Goal: Task Accomplishment & Management: Manage account settings

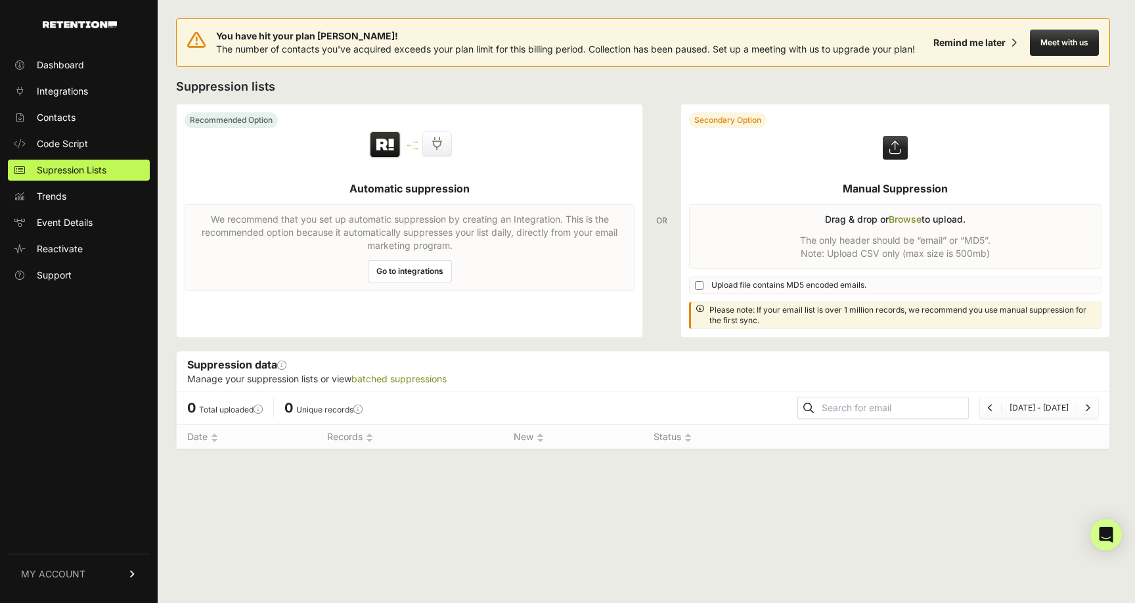
click at [42, 566] on link "MY ACCOUNT" at bounding box center [79, 574] width 142 height 40
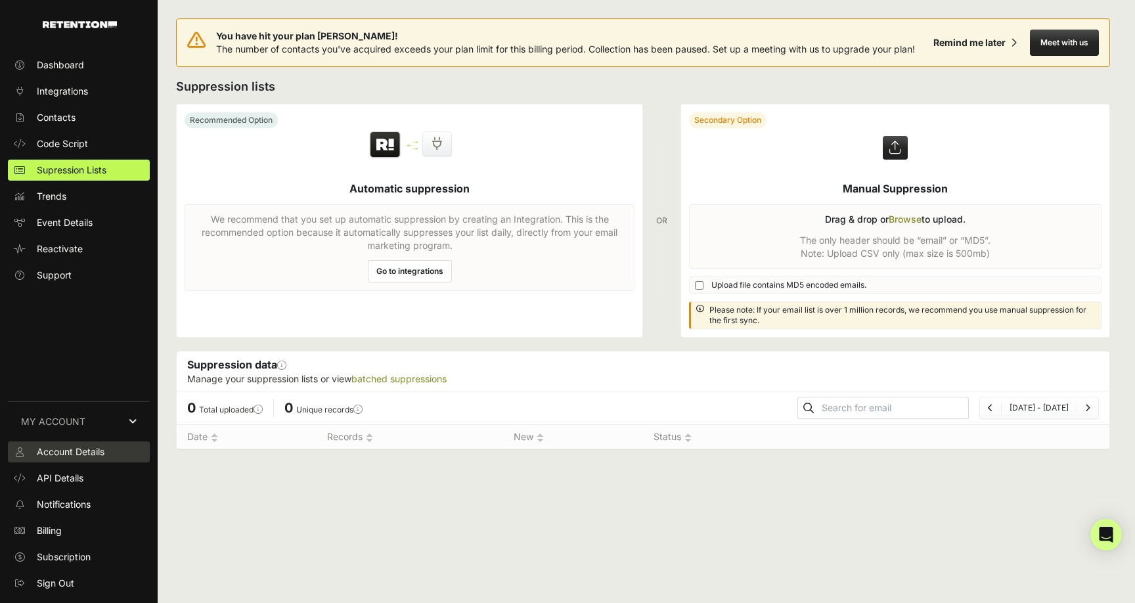
click at [62, 460] on link "Account Details" at bounding box center [79, 452] width 142 height 21
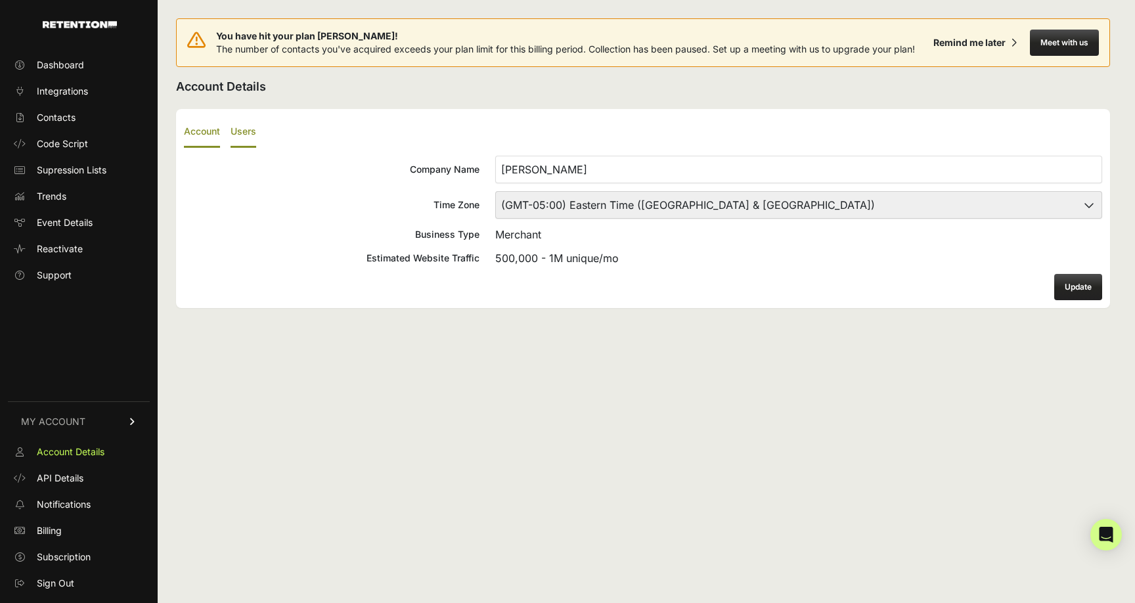
click at [238, 131] on label "Users" at bounding box center [244, 132] width 26 height 31
click at [0, 0] on input "Users" at bounding box center [0, 0] width 0 height 0
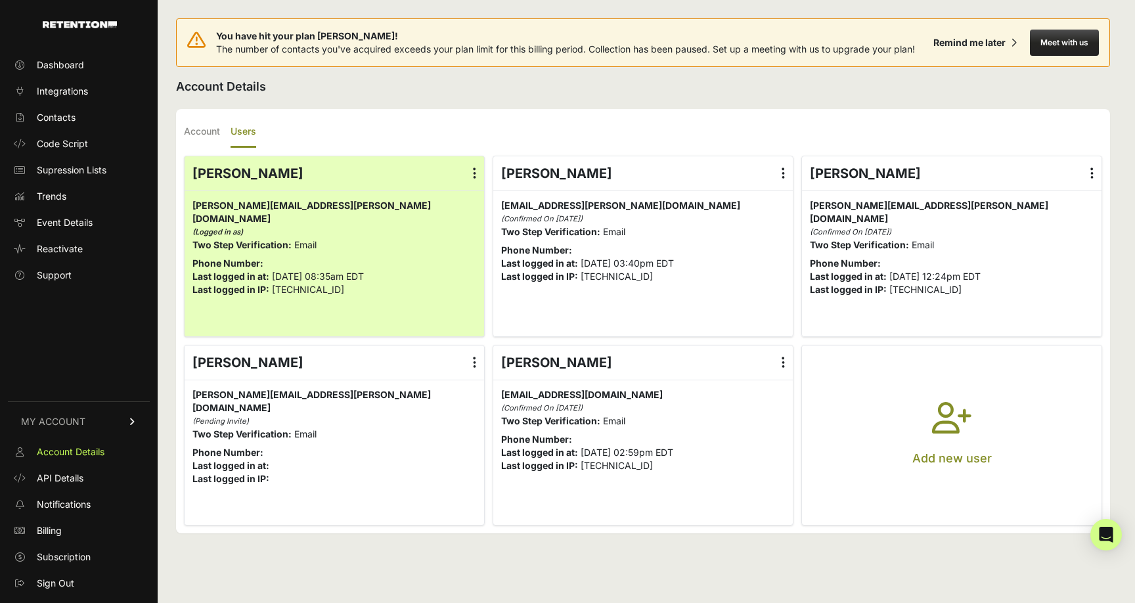
click at [945, 427] on icon "button" at bounding box center [951, 425] width 39 height 47
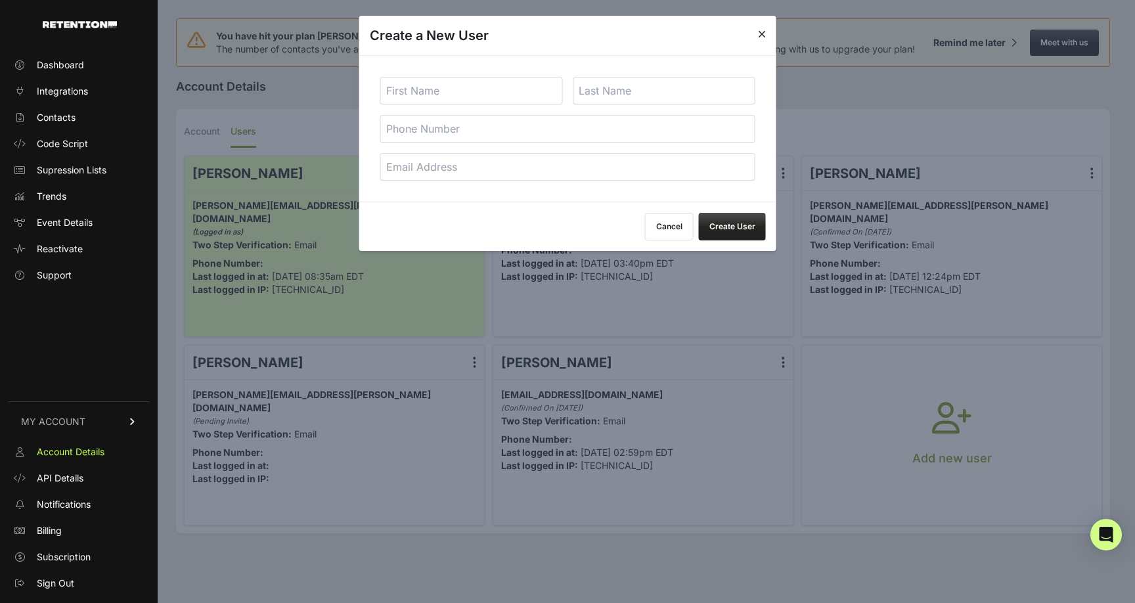
click at [761, 33] on icon at bounding box center [762, 34] width 8 height 11
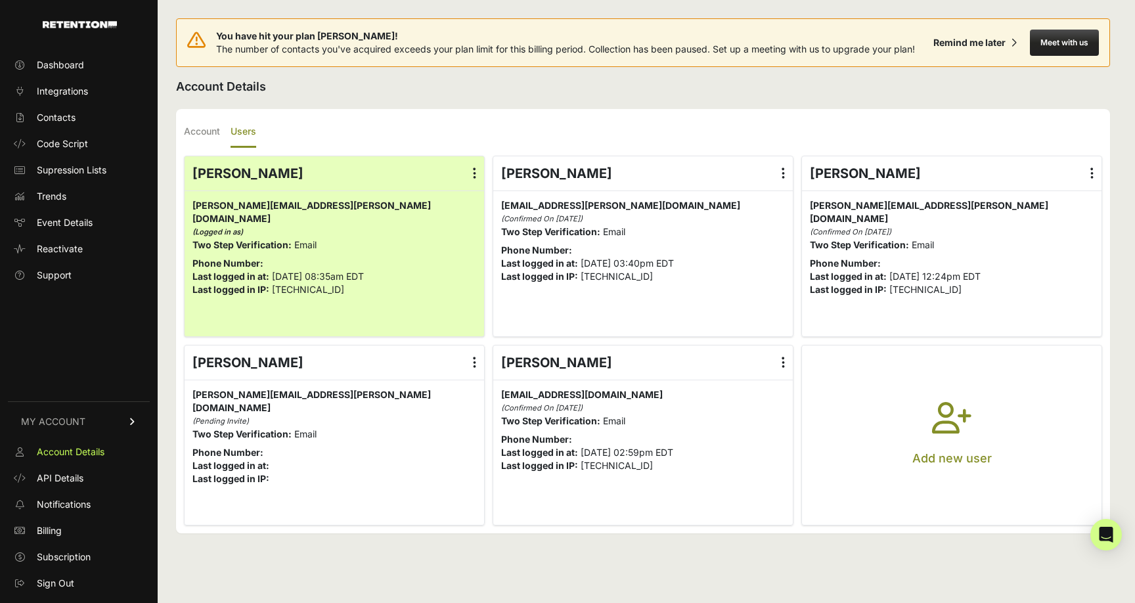
click at [952, 417] on icon "button" at bounding box center [951, 425] width 39 height 47
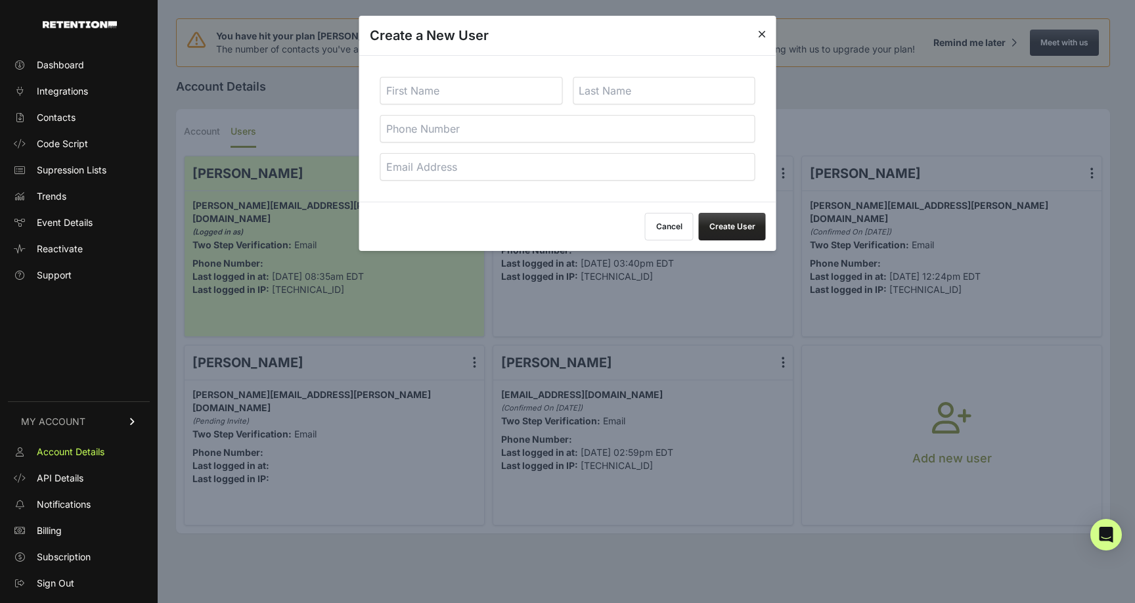
click at [422, 166] on input "email" at bounding box center [567, 167] width 375 height 28
paste input "courtney.hageman@HannaAndersson.com"
type input "courtney.hageman@HannaAndersson.com"
click at [409, 94] on input "text" at bounding box center [471, 91] width 183 height 28
type input "Courtney"
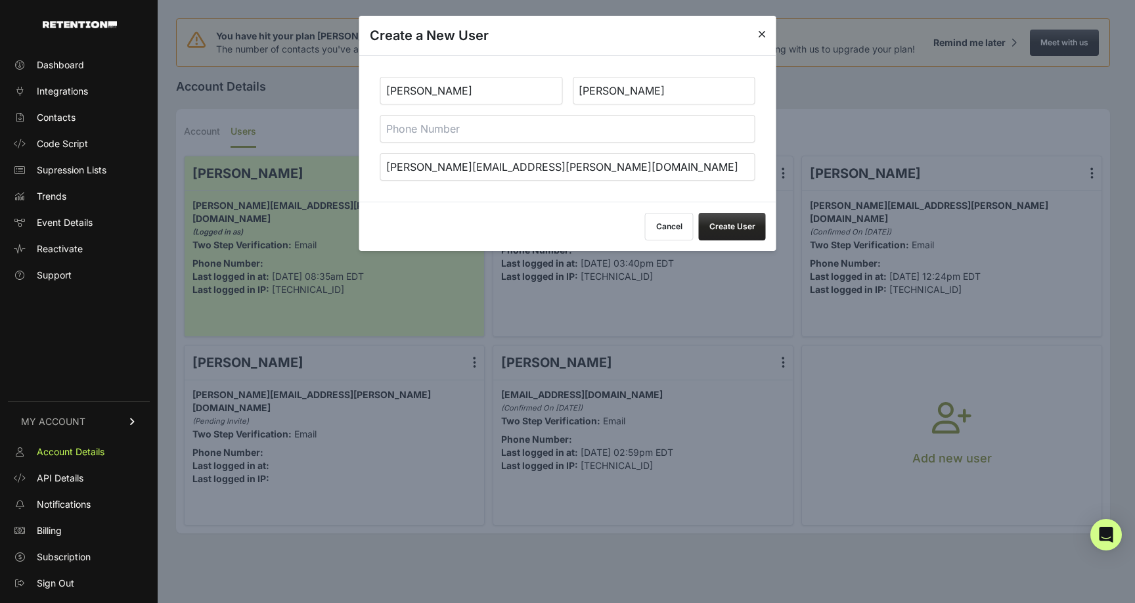
type input "hageman"
click at [497, 169] on input "courtney.hageman@HannaAndersson.com" at bounding box center [567, 167] width 375 height 28
click at [526, 166] on input "courtney.hageman@hannaAndersson.com" at bounding box center [567, 167] width 375 height 28
type input "[PERSON_NAME][EMAIL_ADDRESS][PERSON_NAME][DOMAIN_NAME]"
click at [738, 224] on button "Create User" at bounding box center [732, 227] width 67 height 28
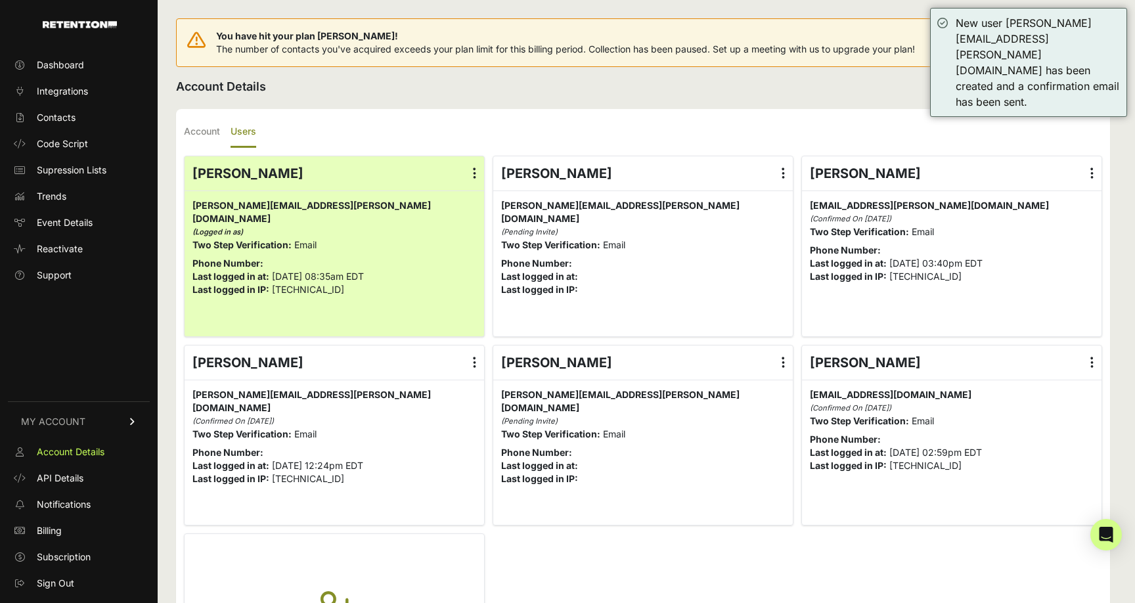
click at [786, 172] on label at bounding box center [783, 173] width 19 height 34
click at [0, 0] on input "radio" at bounding box center [0, 0] width 0 height 0
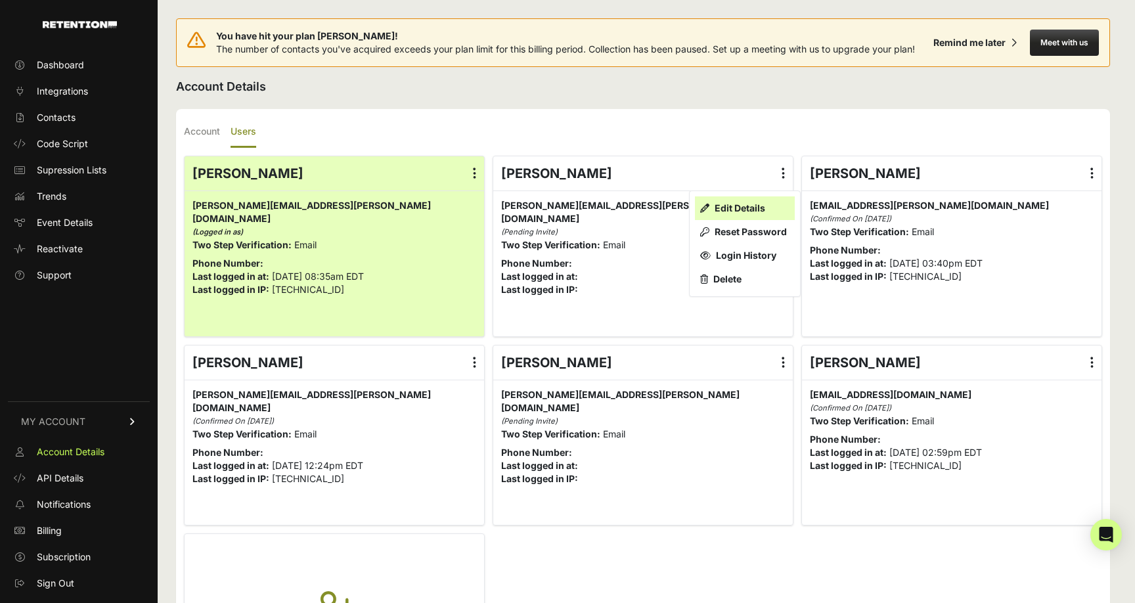
click at [740, 206] on link "Edit Details" at bounding box center [745, 208] width 100 height 24
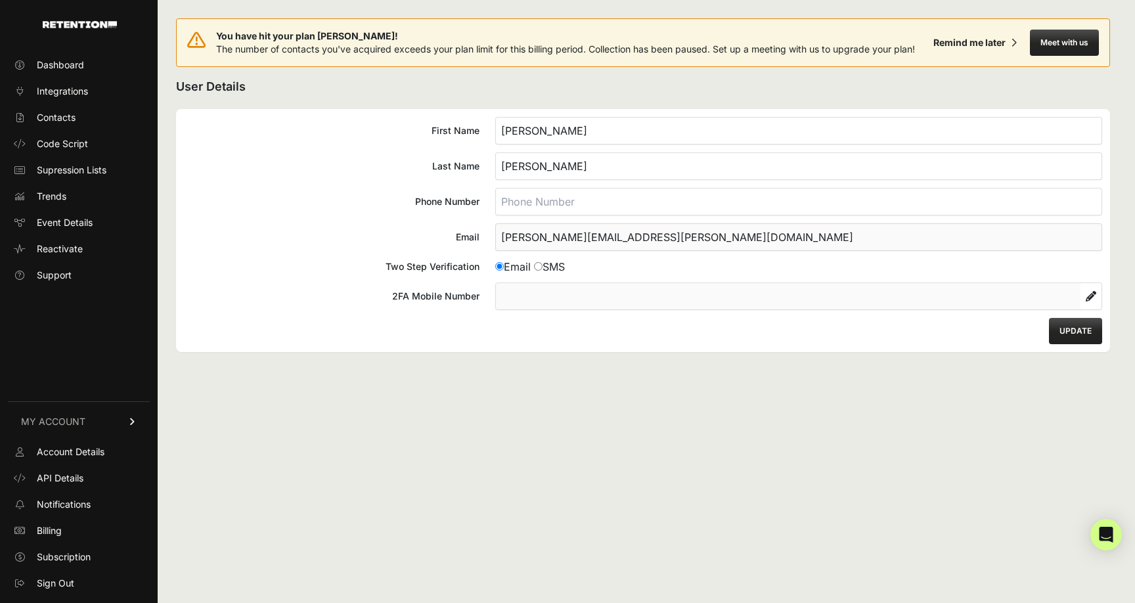
click at [506, 165] on input "[PERSON_NAME]" at bounding box center [798, 166] width 607 height 28
type input "[PERSON_NAME]"
click at [1069, 330] on button "UPDATE" at bounding box center [1075, 331] width 53 height 26
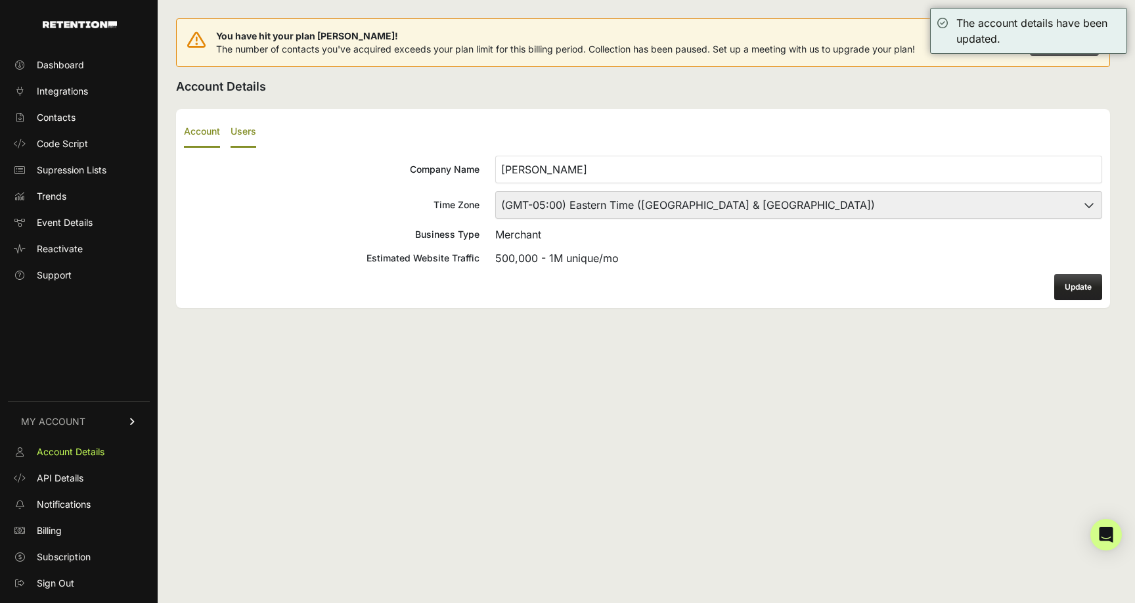
click at [249, 136] on label "Users" at bounding box center [244, 132] width 26 height 31
click at [0, 0] on input "Users" at bounding box center [0, 0] width 0 height 0
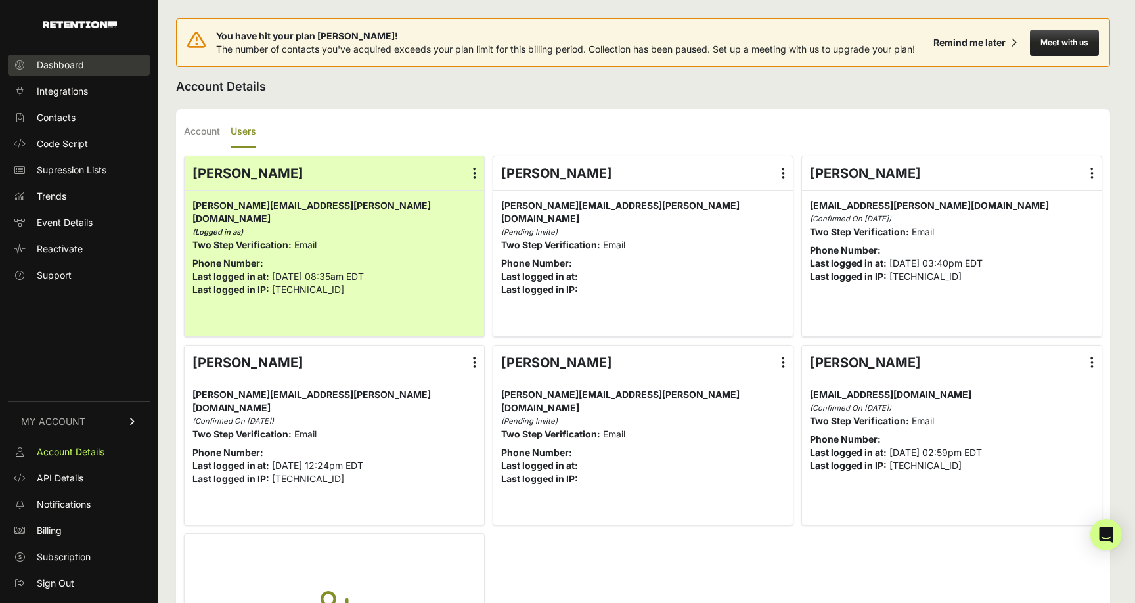
click at [68, 60] on span "Dashboard" at bounding box center [60, 64] width 47 height 13
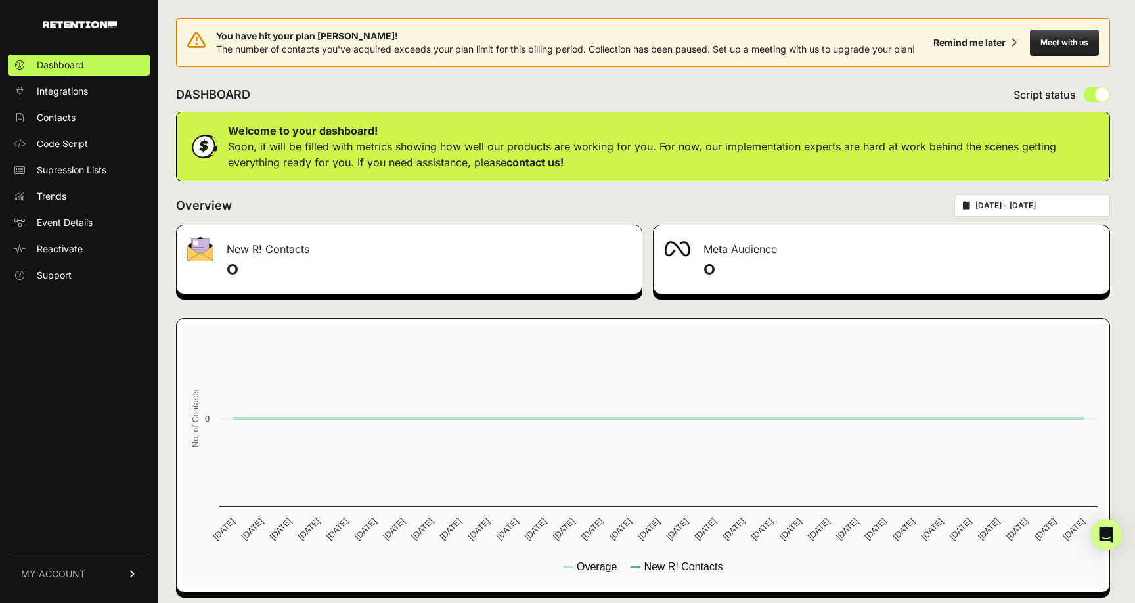
click at [45, 555] on link "MY ACCOUNT" at bounding box center [79, 574] width 142 height 40
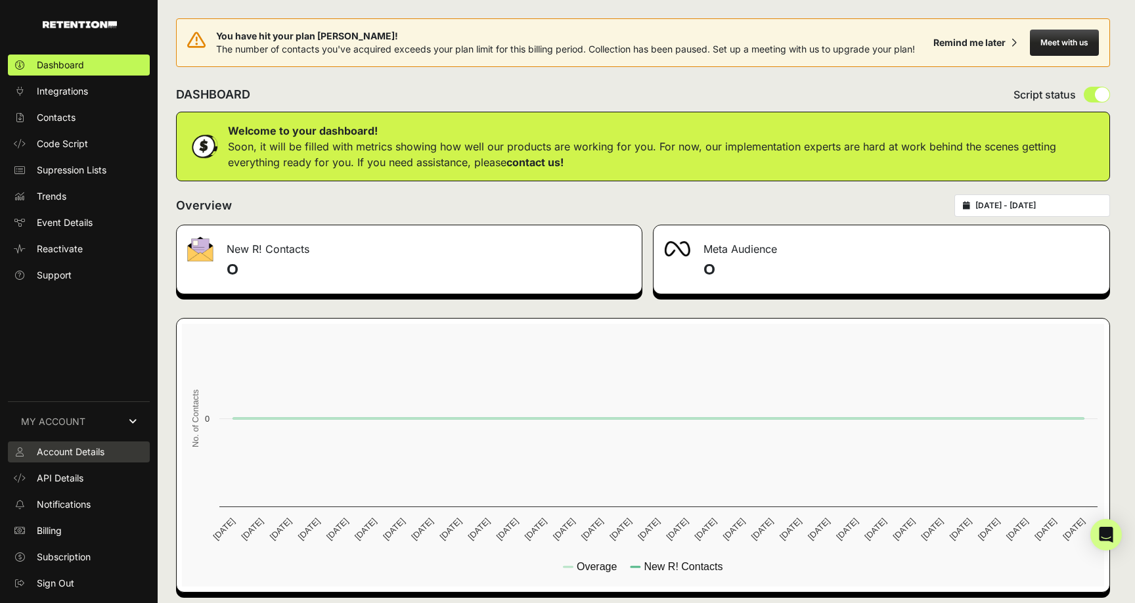
click at [62, 454] on span "Account Details" at bounding box center [71, 451] width 68 height 13
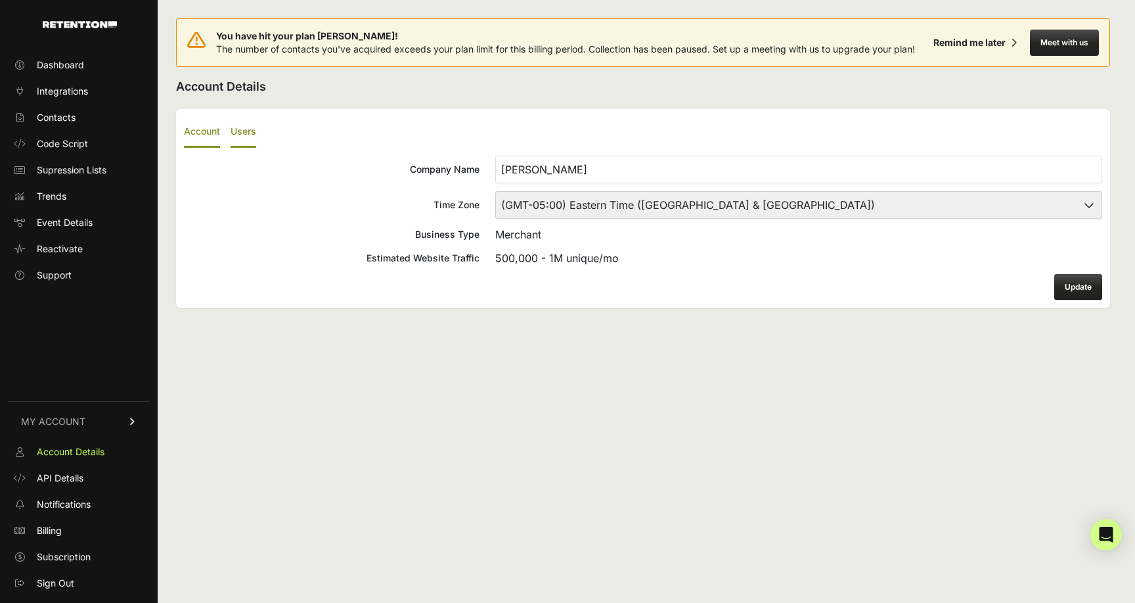
click at [250, 128] on label "Users" at bounding box center [244, 132] width 26 height 31
click at [0, 0] on input "Users" at bounding box center [0, 0] width 0 height 0
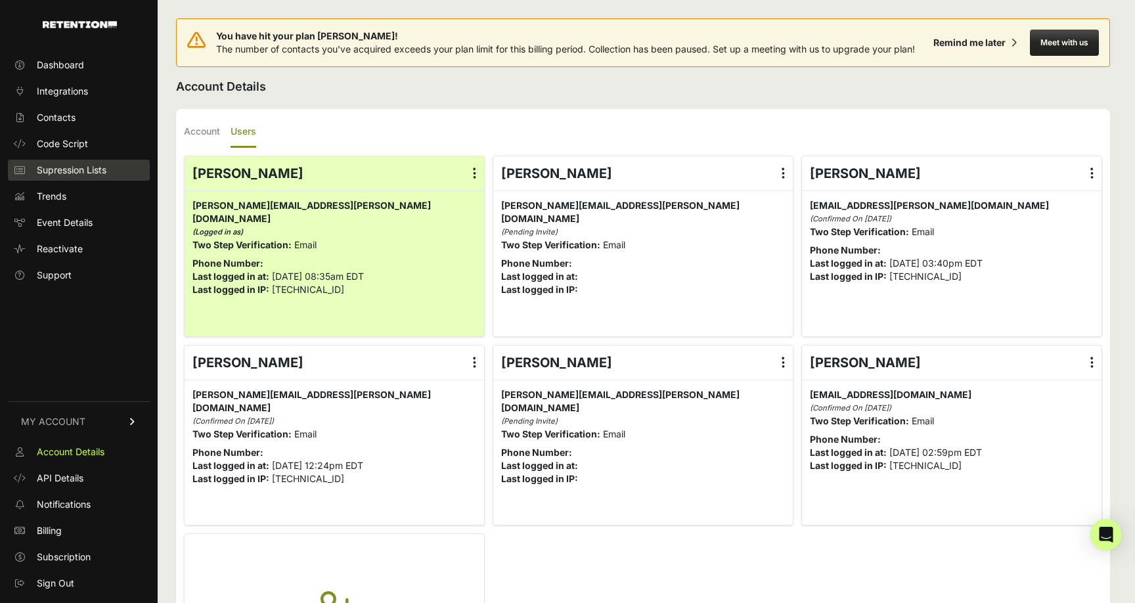
click at [60, 176] on span "Supression Lists" at bounding box center [72, 170] width 70 height 13
